Goal: Register for event/course

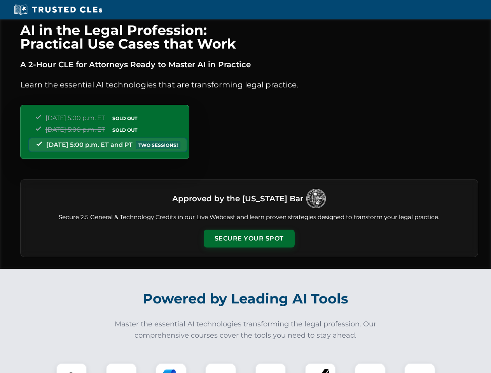
click at [249, 239] on button "Secure Your Spot" at bounding box center [249, 239] width 91 height 18
click at [71, 368] on img at bounding box center [71, 378] width 23 height 23
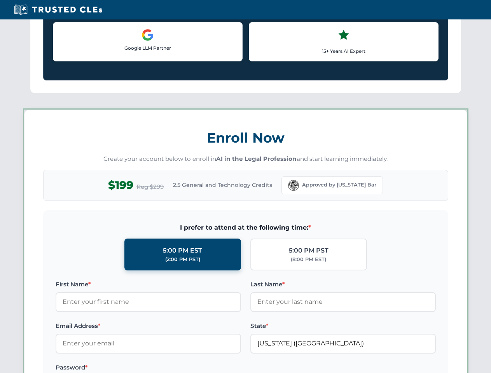
click at [171, 368] on label "Password *" at bounding box center [148, 367] width 185 height 9
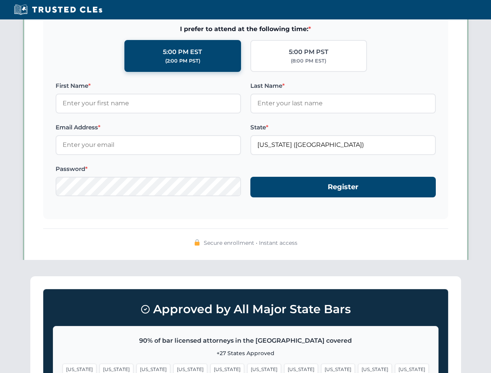
click at [358, 368] on span "[US_STATE]" at bounding box center [375, 369] width 34 height 11
